Goal: Information Seeking & Learning: Learn about a topic

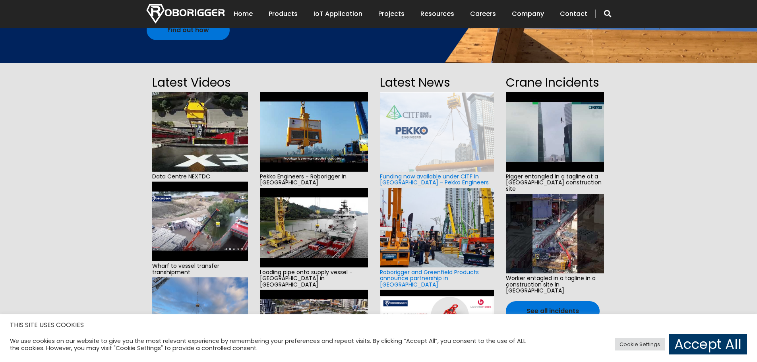
scroll to position [159, 0]
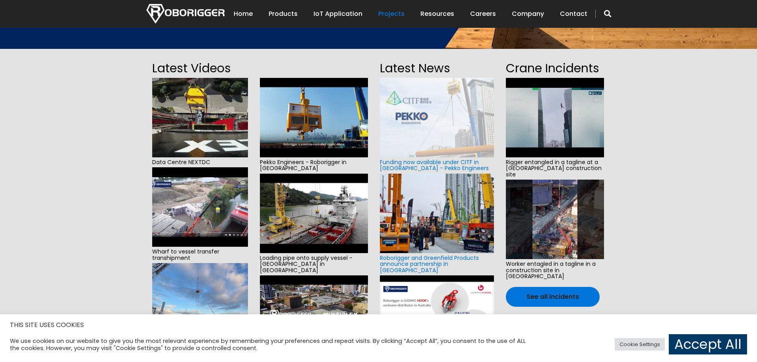
click at [398, 14] on link "Projects" at bounding box center [391, 14] width 26 height 25
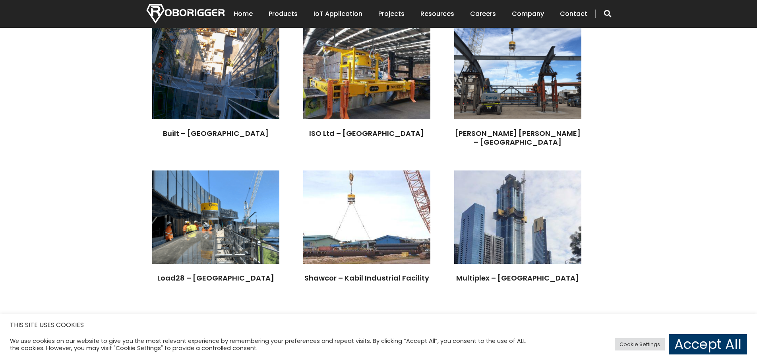
scroll to position [1430, 0]
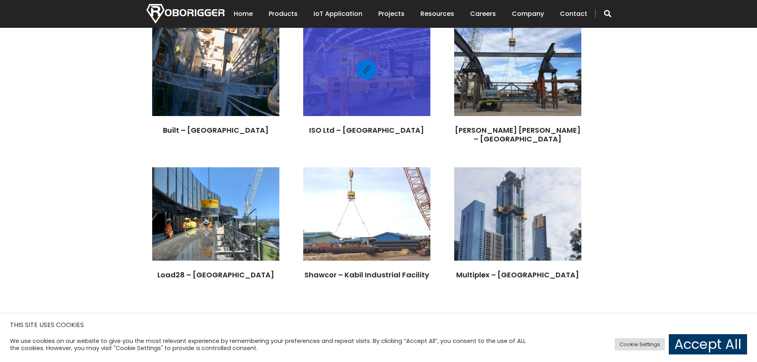
click at [377, 79] on link at bounding box center [367, 70] width 20 height 20
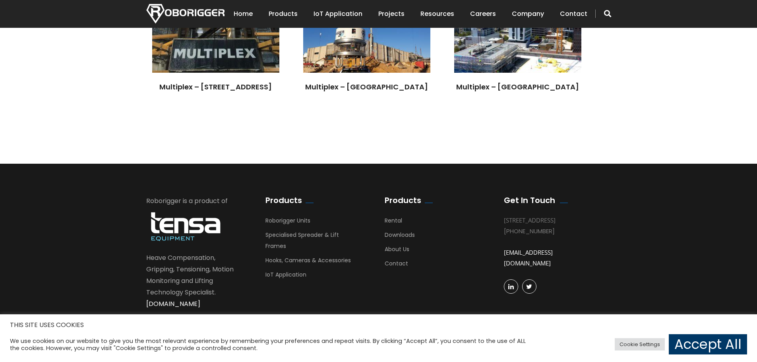
scroll to position [1987, 0]
click at [706, 346] on link "Accept All" at bounding box center [708, 344] width 78 height 20
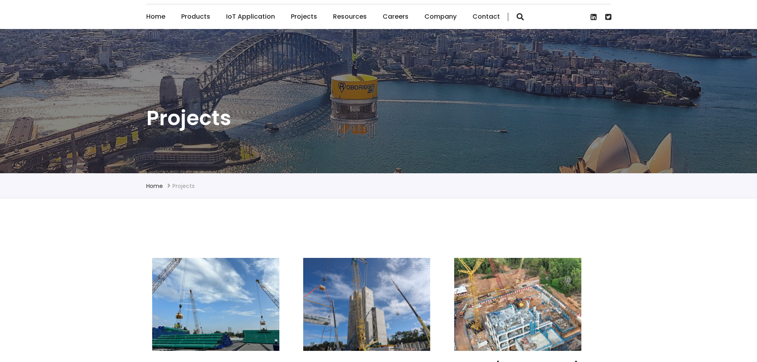
scroll to position [0, 0]
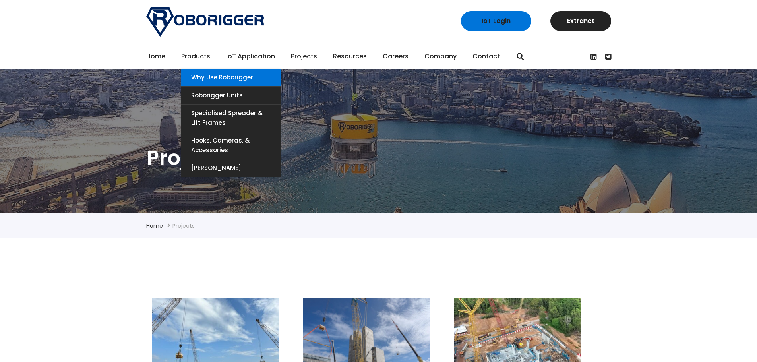
click at [201, 74] on link "Why use Roborigger" at bounding box center [230, 77] width 99 height 17
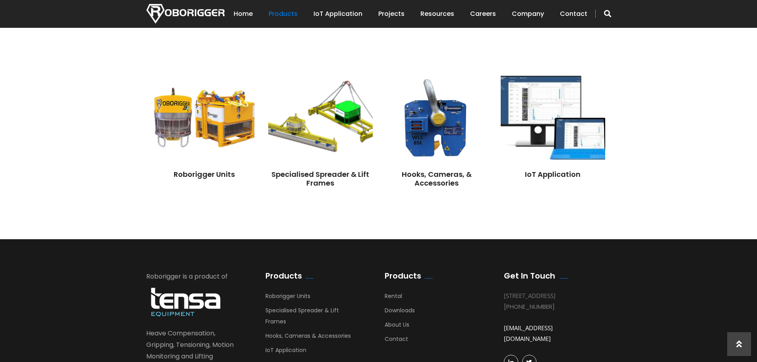
scroll to position [636, 0]
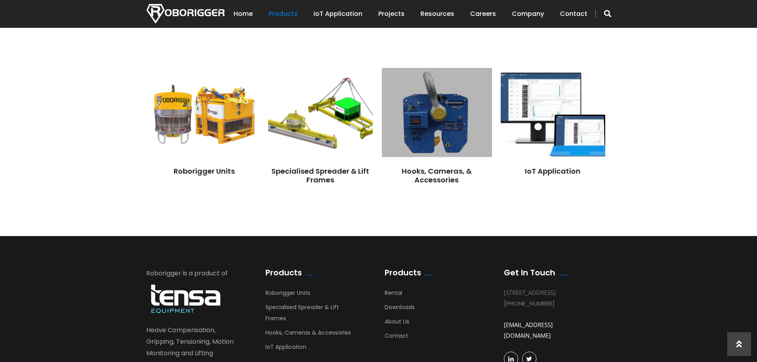
click at [430, 130] on img at bounding box center [437, 112] width 110 height 89
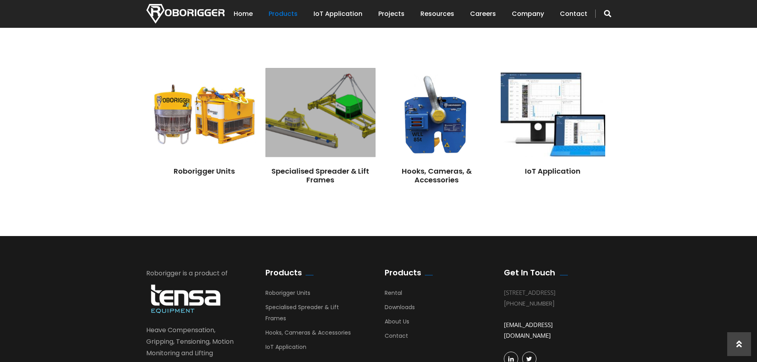
click at [341, 112] on img at bounding box center [320, 112] width 110 height 89
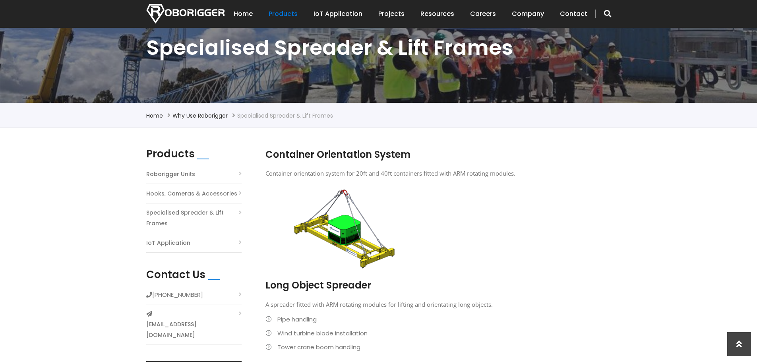
scroll to position [119, 0]
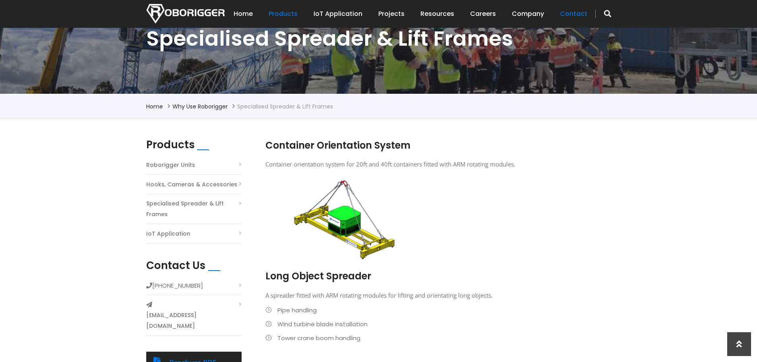
click at [573, 13] on link "Contact" at bounding box center [573, 14] width 27 height 25
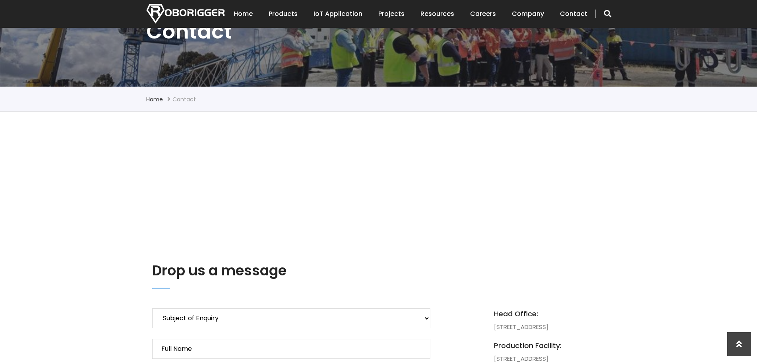
scroll to position [79, 0]
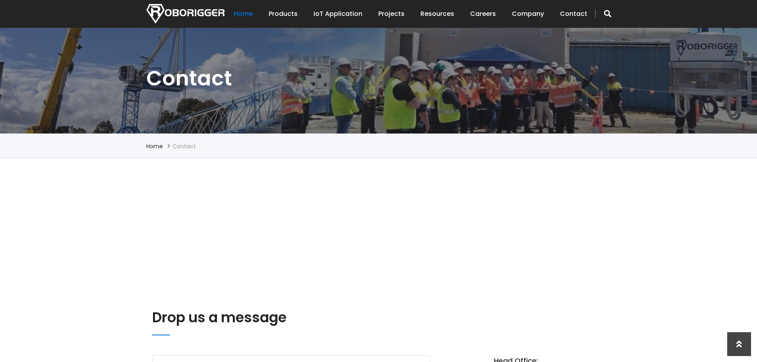
click at [244, 12] on link "Home" at bounding box center [243, 14] width 19 height 25
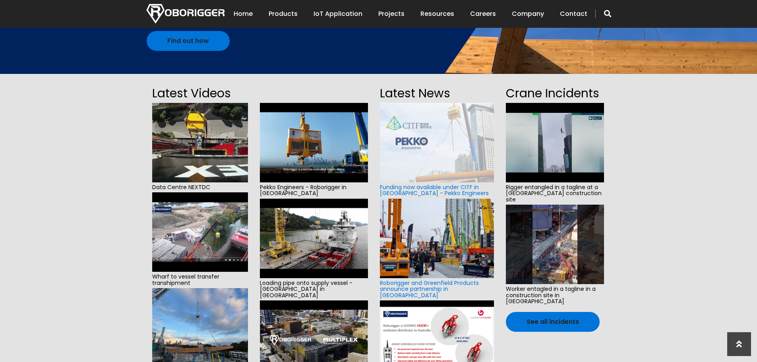
scroll to position [119, 0]
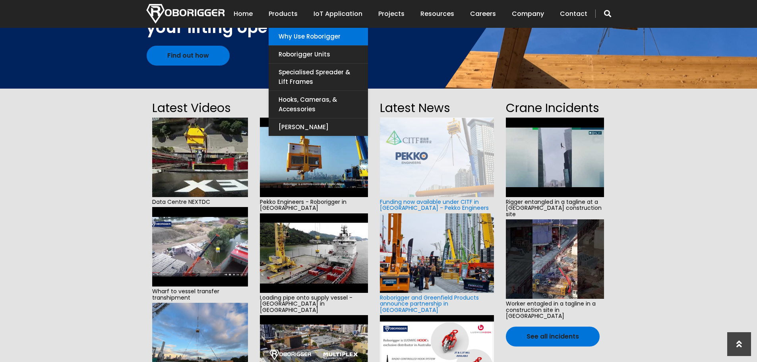
click at [311, 37] on link "Why use Roborigger" at bounding box center [318, 36] width 99 height 17
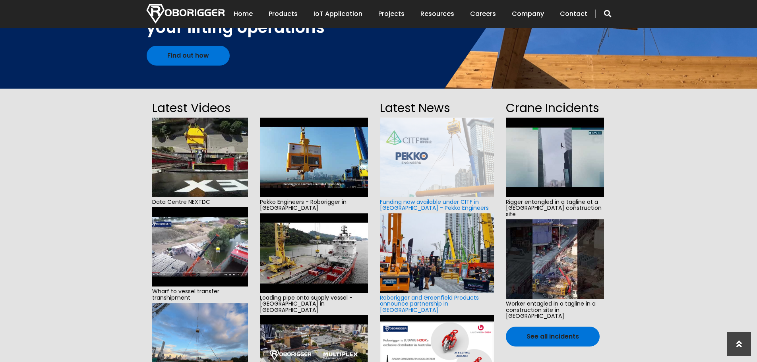
click at [310, 167] on img at bounding box center [314, 157] width 108 height 79
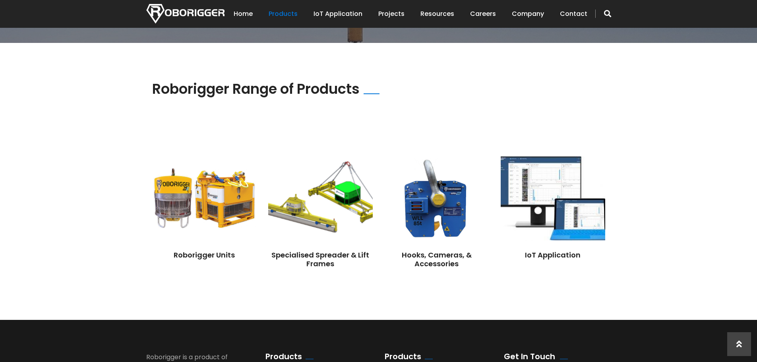
scroll to position [556, 0]
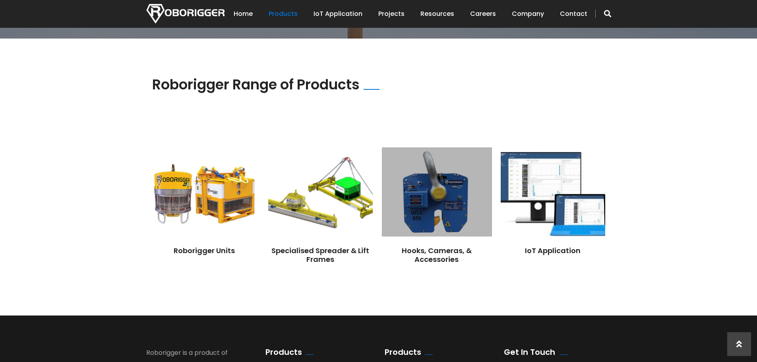
click at [433, 214] on img at bounding box center [437, 192] width 110 height 89
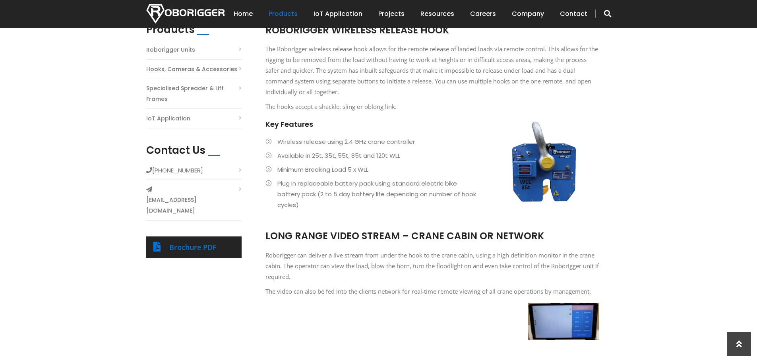
scroll to position [238, 0]
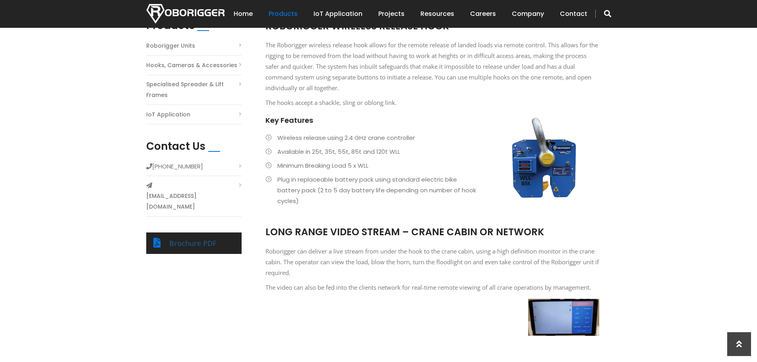
click at [199, 238] on link "Brochure PDF" at bounding box center [192, 243] width 47 height 10
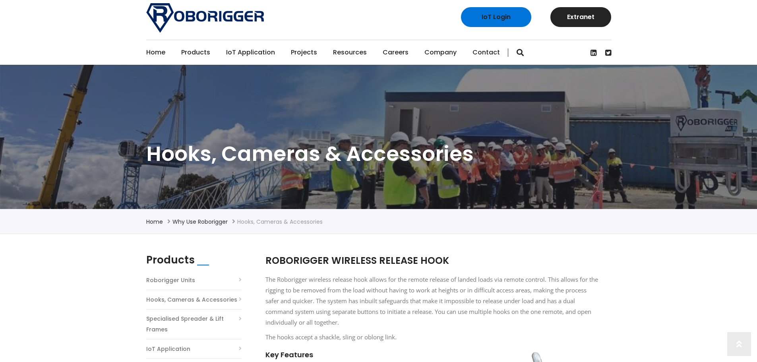
scroll to position [0, 0]
